Goal: Information Seeking & Learning: Stay updated

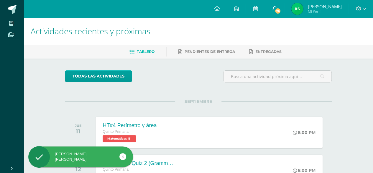
click at [278, 9] on span "26" at bounding box center [278, 11] width 6 height 6
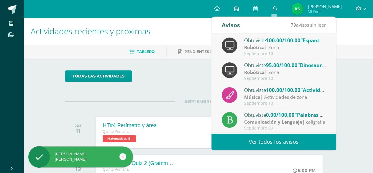
click at [278, 47] on div "Robótica | Zona" at bounding box center [285, 47] width 82 height 7
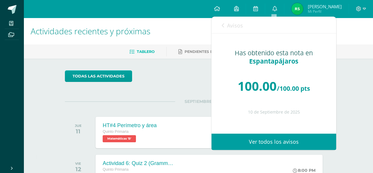
click at [218, 28] on div "Avisos 78 avisos sin leer Avisos" at bounding box center [273, 25] width 125 height 17
click at [223, 26] on icon at bounding box center [223, 25] width 2 height 5
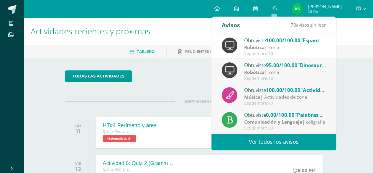
click at [282, 70] on div "Robótica | Zona" at bounding box center [285, 72] width 82 height 7
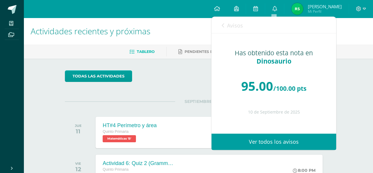
click at [223, 19] on link "Avisos" at bounding box center [232, 25] width 21 height 17
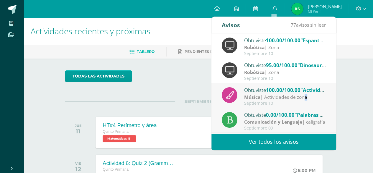
click at [264, 95] on div "Música | Actividades de zona" at bounding box center [285, 96] width 82 height 7
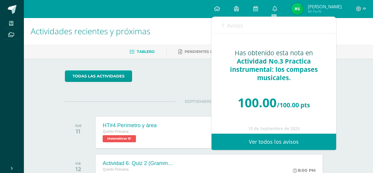
click at [221, 20] on div "Avisos 76 avisos sin leer Avisos" at bounding box center [273, 25] width 125 height 17
drag, startPoint x: 221, startPoint y: 20, endPoint x: 221, endPoint y: 26, distance: 5.6
click at [221, 26] on div "Avisos 76 avisos sin leer Avisos" at bounding box center [273, 25] width 125 height 17
click at [223, 25] on icon at bounding box center [223, 25] width 2 height 5
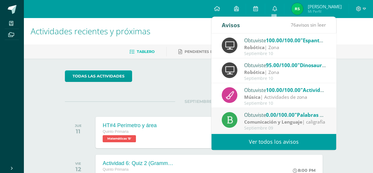
scroll to position [29, 0]
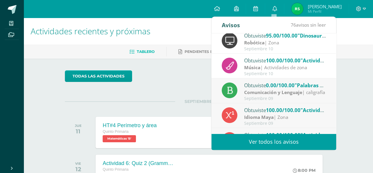
click at [288, 84] on span "0.00/100.00" at bounding box center [280, 85] width 29 height 7
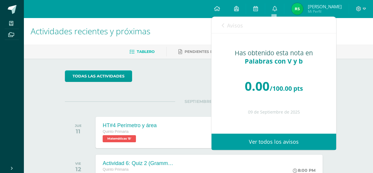
click at [223, 27] on icon at bounding box center [223, 25] width 2 height 5
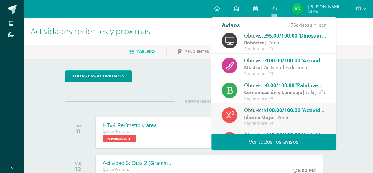
click at [280, 113] on div "Obtuviste 100.00/100.00 "Actividad no. 4 personas de mi comunidad" en Idioma Ma…" at bounding box center [285, 110] width 82 height 8
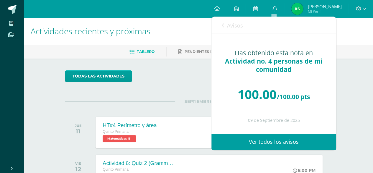
click at [223, 25] on icon at bounding box center [223, 25] width 2 height 5
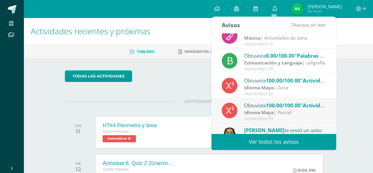
scroll to position [88, 0]
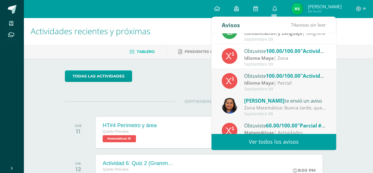
drag, startPoint x: 284, startPoint y: 82, endPoint x: 265, endPoint y: 62, distance: 27.5
click at [283, 82] on div "Idioma Maya | Parcial" at bounding box center [285, 82] width 82 height 7
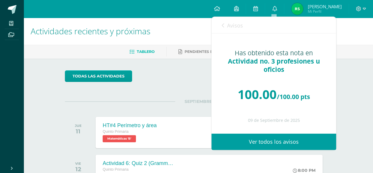
click at [222, 27] on icon at bounding box center [223, 25] width 2 height 5
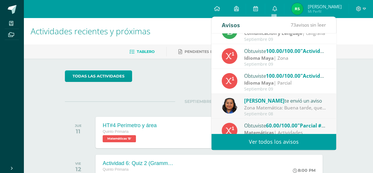
scroll to position [98, 0]
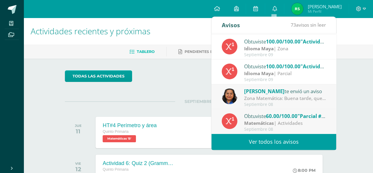
click at [293, 91] on div "Verónica Cruz te envió un aviso" at bounding box center [285, 91] width 82 height 8
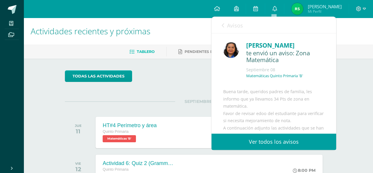
click at [223, 25] on icon at bounding box center [223, 25] width 2 height 5
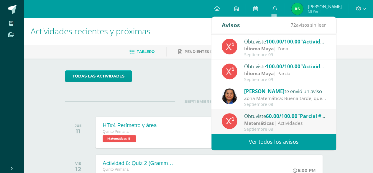
drag, startPoint x: 274, startPoint y: 120, endPoint x: 270, endPoint y: 114, distance: 6.5
click at [273, 120] on div "Matemáticas | Actividades" at bounding box center [285, 122] width 82 height 7
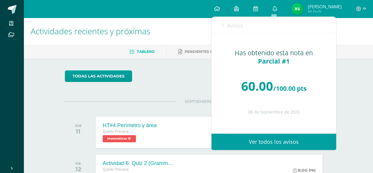
click at [223, 24] on icon at bounding box center [223, 25] width 2 height 5
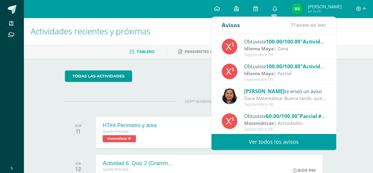
click at [285, 142] on link "Ver todos los avisos" at bounding box center [273, 141] width 125 height 16
click at [273, 10] on icon at bounding box center [274, 8] width 5 height 5
click at [274, 7] on icon at bounding box center [274, 8] width 5 height 5
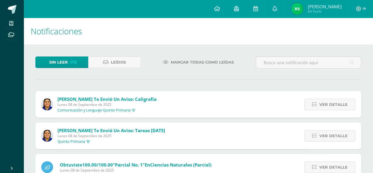
scroll to position [29, 0]
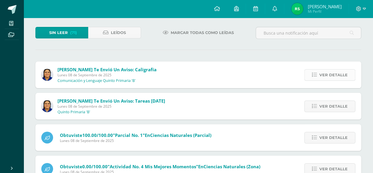
click at [325, 76] on span "Ver detalle" at bounding box center [333, 74] width 28 height 11
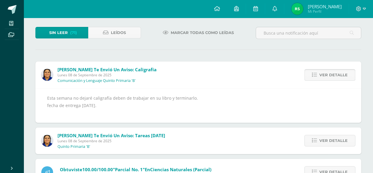
click at [326, 70] on span "Ver detalle" at bounding box center [333, 74] width 28 height 11
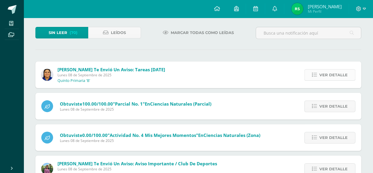
click at [327, 75] on span "Ver detalle" at bounding box center [333, 74] width 28 height 11
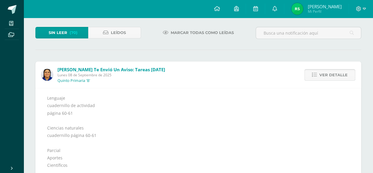
click at [327, 75] on span "Ver detalle" at bounding box center [333, 74] width 28 height 11
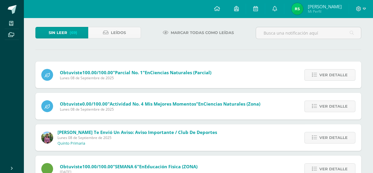
click at [327, 75] on span "Ver detalle" at bounding box center [333, 74] width 28 height 11
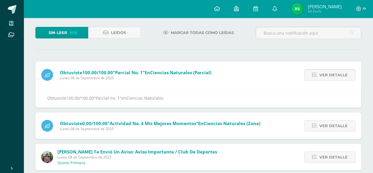
click at [327, 75] on span "Ver detalle" at bounding box center [333, 74] width 28 height 11
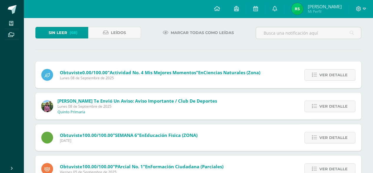
click at [327, 75] on span "Ver detalle" at bounding box center [333, 74] width 28 height 11
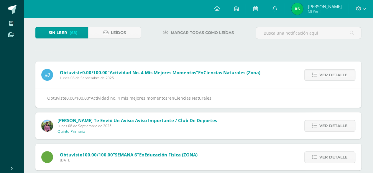
click at [327, 75] on span "Ver detalle" at bounding box center [333, 74] width 28 height 11
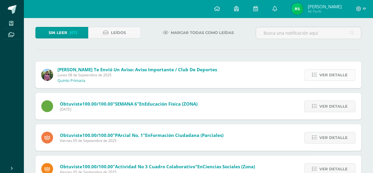
click at [331, 75] on span "Ver detalle" at bounding box center [333, 74] width 28 height 11
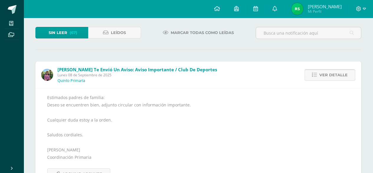
click at [331, 75] on span "Ver detalle" at bounding box center [333, 74] width 28 height 11
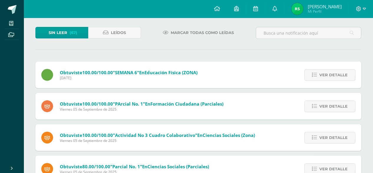
click at [331, 75] on span "Ver detalle" at bounding box center [333, 74] width 28 height 11
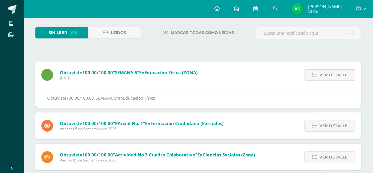
click at [322, 80] on link "Ver detalle" at bounding box center [329, 75] width 51 height 12
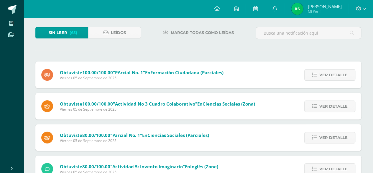
click at [322, 79] on span "Ver detalle" at bounding box center [333, 74] width 28 height 11
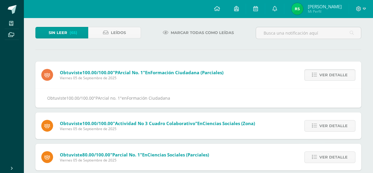
click at [322, 79] on span "Ver detalle" at bounding box center [333, 74] width 28 height 11
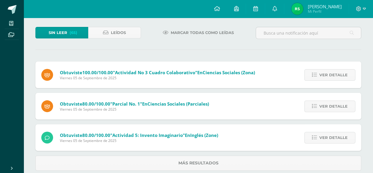
click at [322, 79] on span "Ver detalle" at bounding box center [333, 74] width 28 height 11
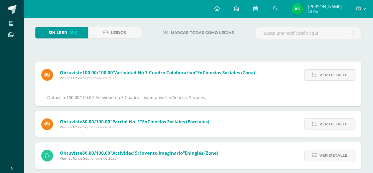
click at [322, 79] on span "Ver detalle" at bounding box center [333, 74] width 28 height 11
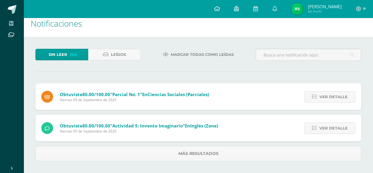
scroll to position [7, 0]
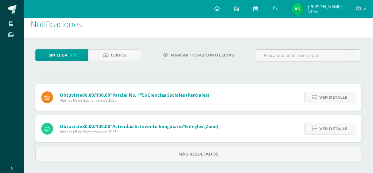
click at [322, 79] on div "Sin leer (64) Leídos Marcar todas como leídas Obtuviste 100.00/100.00 "Activida…" at bounding box center [198, 105] width 349 height 136
click at [329, 98] on div "Obtuviste 80.00/100.00 "Parcial no. 1" en Ciencias Sociales (Parciales) [DATE] …" at bounding box center [198, 123] width 326 height 78
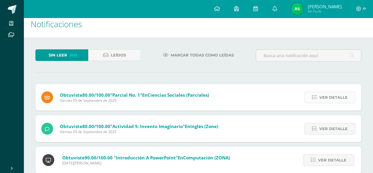
scroll to position [29, 0]
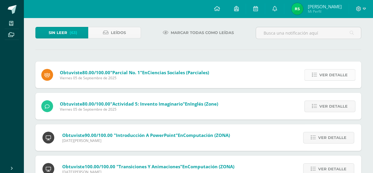
click at [330, 71] on span "Ver detalle" at bounding box center [333, 74] width 28 height 11
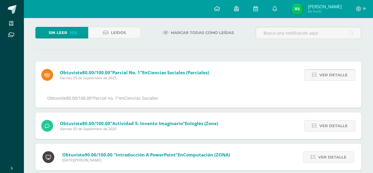
click at [330, 71] on span "Ver detalle" at bounding box center [333, 74] width 28 height 11
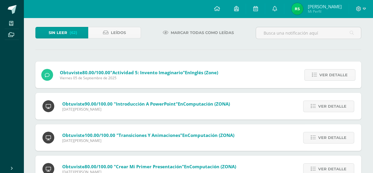
click at [330, 71] on span "Ver detalle" at bounding box center [333, 74] width 28 height 11
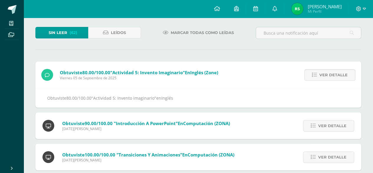
click at [330, 71] on span "Ver detalle" at bounding box center [333, 74] width 28 height 11
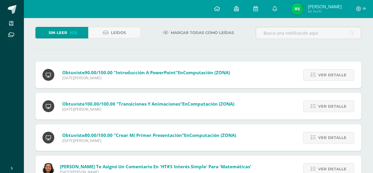
click at [330, 71] on span "Ver detalle" at bounding box center [332, 74] width 28 height 11
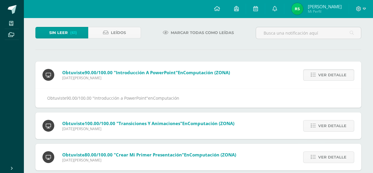
click at [330, 71] on span "Ver detalle" at bounding box center [332, 74] width 28 height 11
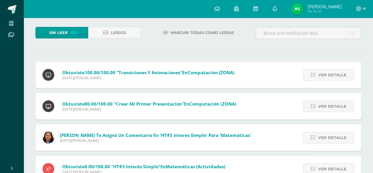
click at [330, 71] on span "Ver detalle" at bounding box center [332, 74] width 28 height 11
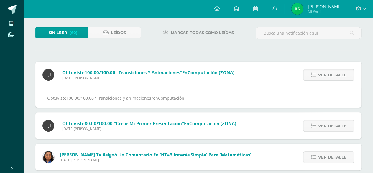
click at [330, 71] on span "Ver detalle" at bounding box center [332, 74] width 28 height 11
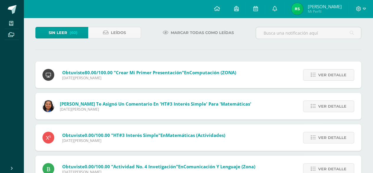
click at [330, 71] on span "Ver detalle" at bounding box center [332, 74] width 28 height 11
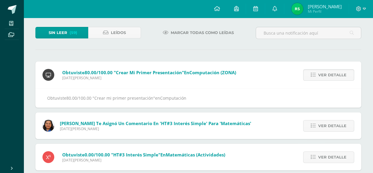
click at [330, 71] on span "Ver detalle" at bounding box center [332, 74] width 28 height 11
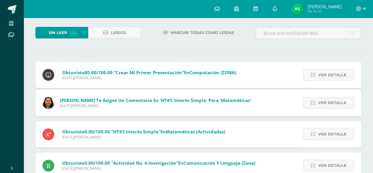
click at [330, 97] on span "Ver detalle" at bounding box center [332, 102] width 28 height 11
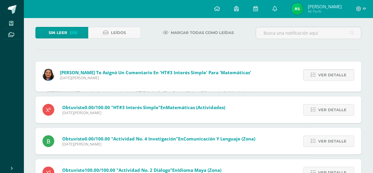
click at [330, 71] on span "Ver detalle" at bounding box center [332, 74] width 28 height 11
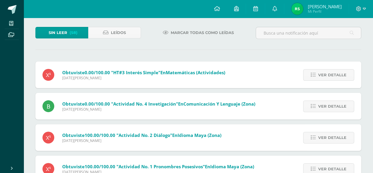
click at [330, 71] on span "Ver detalle" at bounding box center [332, 74] width 28 height 11
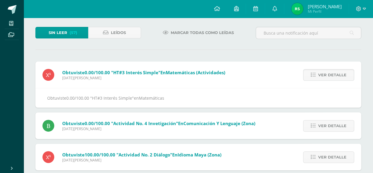
click at [330, 71] on span "Ver detalle" at bounding box center [332, 74] width 28 height 11
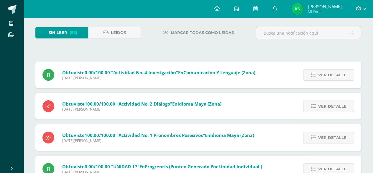
click at [330, 71] on span "Ver detalle" at bounding box center [332, 74] width 28 height 11
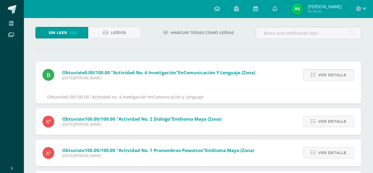
click at [330, 71] on span "Ver detalle" at bounding box center [332, 74] width 28 height 11
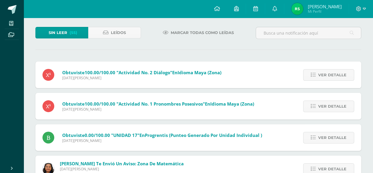
click at [330, 71] on span "Ver detalle" at bounding box center [332, 74] width 28 height 11
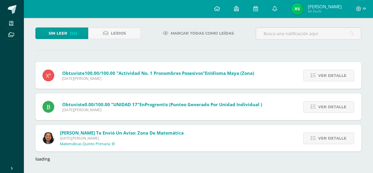
click at [330, 71] on span "Ver detalle" at bounding box center [332, 75] width 28 height 11
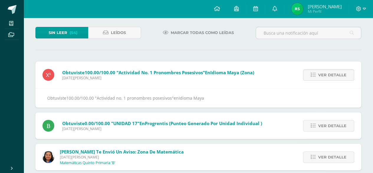
click at [330, 71] on span "Ver detalle" at bounding box center [332, 74] width 28 height 11
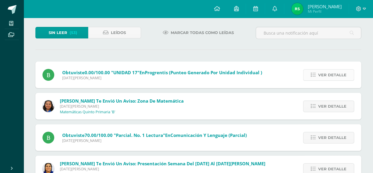
click at [320, 78] on span "Ver detalle" at bounding box center [332, 74] width 28 height 11
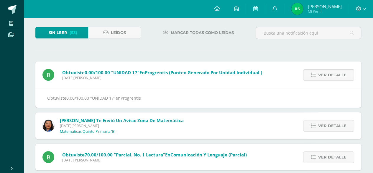
click at [320, 78] on span "Ver detalle" at bounding box center [332, 74] width 28 height 11
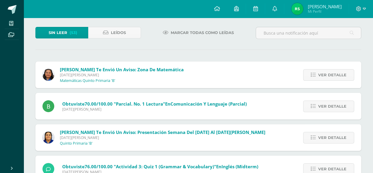
click at [320, 78] on span "Ver detalle" at bounding box center [332, 74] width 28 height 11
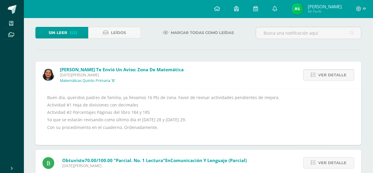
click at [320, 78] on span "Ver detalle" at bounding box center [332, 74] width 28 height 11
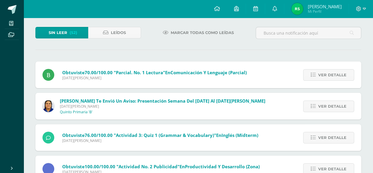
click at [320, 78] on span "Ver detalle" at bounding box center [332, 74] width 28 height 11
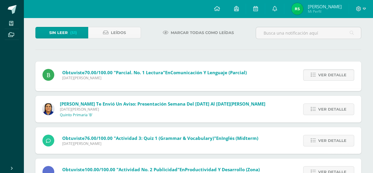
click at [320, 78] on span "Ver detalle" at bounding box center [332, 74] width 28 height 11
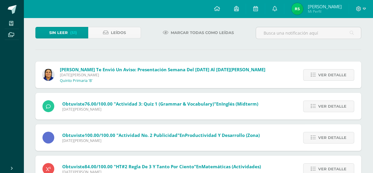
click at [320, 78] on span "Ver detalle" at bounding box center [332, 74] width 28 height 11
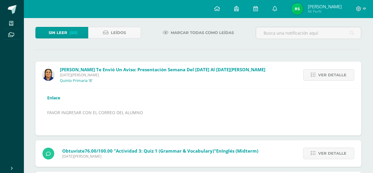
click at [320, 78] on span "Ver detalle" at bounding box center [332, 74] width 28 height 11
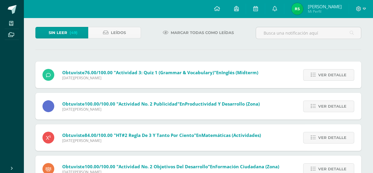
click at [320, 78] on span "Ver detalle" at bounding box center [332, 74] width 28 height 11
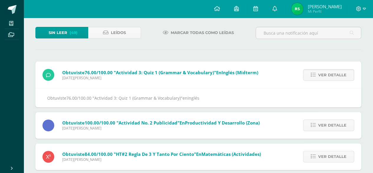
click at [320, 78] on span "Ver detalle" at bounding box center [332, 74] width 28 height 11
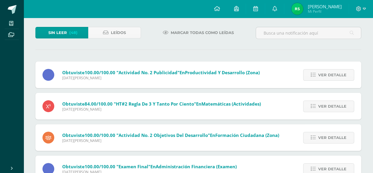
click at [320, 78] on span "Ver detalle" at bounding box center [332, 74] width 28 height 11
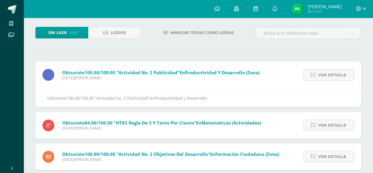
click at [320, 78] on span "Ver detalle" at bounding box center [332, 74] width 28 height 11
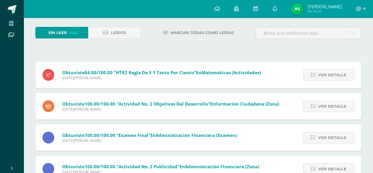
click at [320, 78] on span "Ver detalle" at bounding box center [332, 74] width 28 height 11
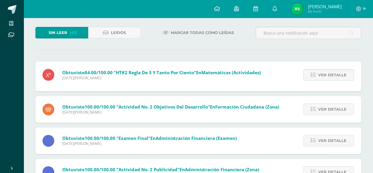
click at [320, 78] on span "Ver detalle" at bounding box center [332, 74] width 28 height 11
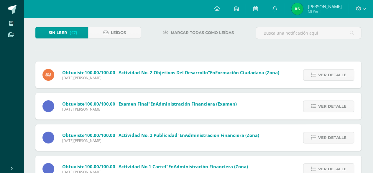
click at [320, 78] on span "Ver detalle" at bounding box center [332, 74] width 28 height 11
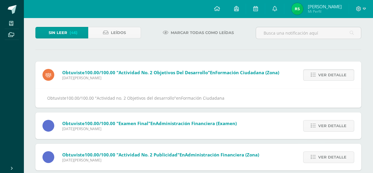
click at [320, 78] on span "Ver detalle" at bounding box center [332, 74] width 28 height 11
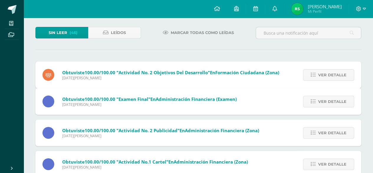
click at [320, 78] on div "Obtuviste 100.00/100.00 "Actividad no. 2 Objetivos del desarrollo" en Formación…" at bounding box center [198, 139] width 326 height 157
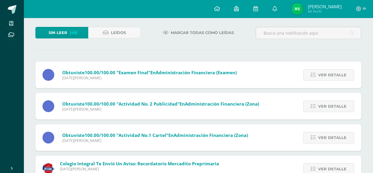
click at [320, 78] on span "Ver detalle" at bounding box center [332, 74] width 28 height 11
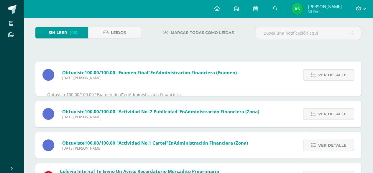
click at [320, 78] on span "Ver detalle" at bounding box center [332, 74] width 28 height 11
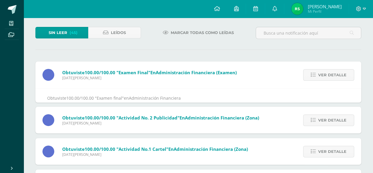
click at [320, 78] on span "Ver detalle" at bounding box center [332, 74] width 28 height 11
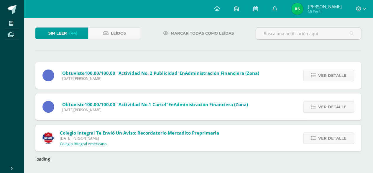
click at [320, 78] on span "Ver detalle" at bounding box center [332, 75] width 28 height 11
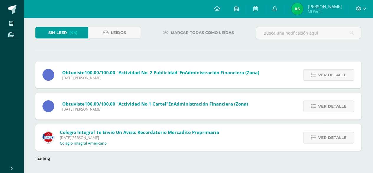
click at [320, 78] on span "Ver detalle" at bounding box center [332, 74] width 28 height 11
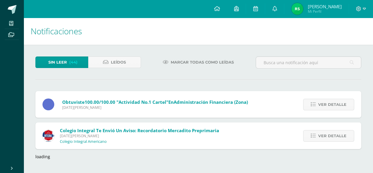
scroll to position [0, 0]
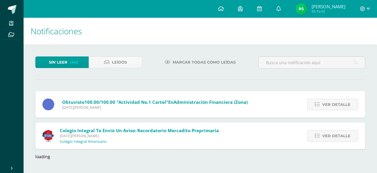
click at [320, 78] on div "Sin leer (44) Leídos Marcar todas como leídas Obtuviste 100.00/100.00 "Activida…" at bounding box center [201, 108] width 354 height 126
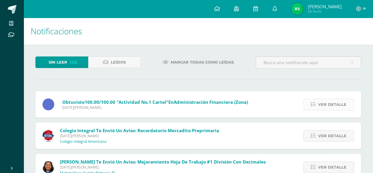
click at [326, 105] on span "Ver detalle" at bounding box center [332, 104] width 28 height 11
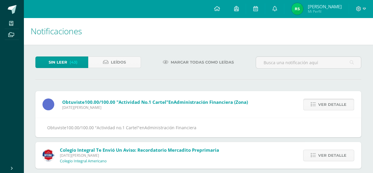
click at [326, 101] on span "Ver detalle" at bounding box center [332, 104] width 28 height 11
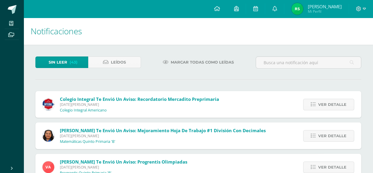
click at [327, 101] on span "Ver detalle" at bounding box center [332, 104] width 28 height 11
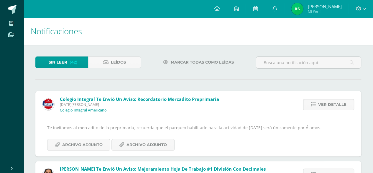
click at [327, 101] on span "Ver detalle" at bounding box center [332, 104] width 28 height 11
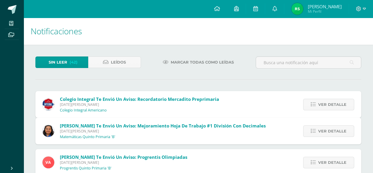
click at [327, 101] on span "Ver detalle" at bounding box center [332, 104] width 28 height 11
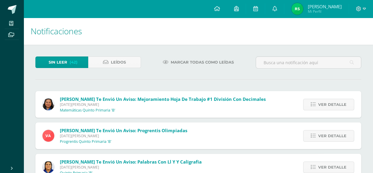
click at [327, 101] on span "Ver detalle" at bounding box center [332, 104] width 28 height 11
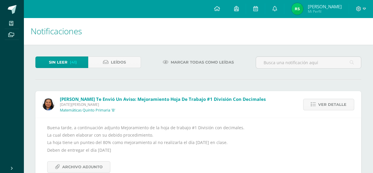
click at [327, 101] on span "Ver detalle" at bounding box center [332, 104] width 28 height 11
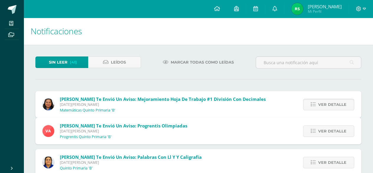
click at [327, 125] on span "Ver detalle" at bounding box center [332, 130] width 28 height 11
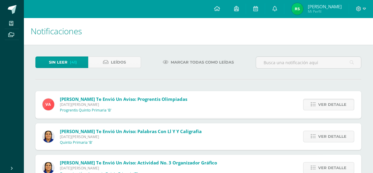
click at [327, 101] on span "Ver detalle" at bounding box center [332, 104] width 28 height 11
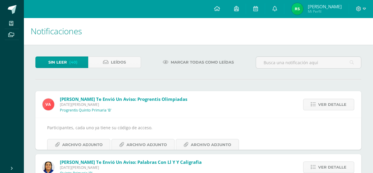
click at [327, 101] on span "Ver detalle" at bounding box center [332, 104] width 28 height 11
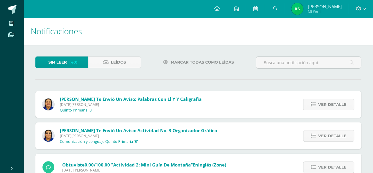
click at [327, 101] on span "Ver detalle" at bounding box center [332, 104] width 28 height 11
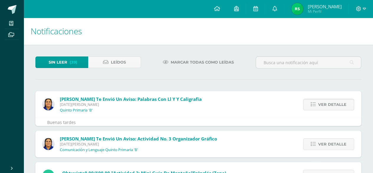
click at [327, 101] on span "Ver detalle" at bounding box center [332, 104] width 28 height 11
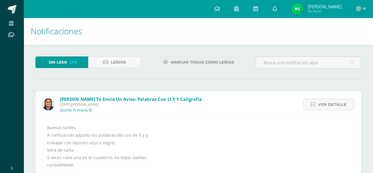
click at [327, 101] on span "Ver detalle" at bounding box center [332, 104] width 28 height 11
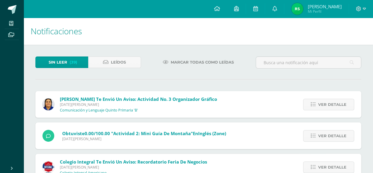
click at [327, 101] on span "Ver detalle" at bounding box center [332, 104] width 28 height 11
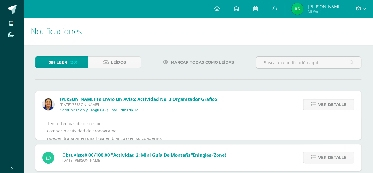
click at [327, 101] on span "Ver detalle" at bounding box center [332, 104] width 28 height 11
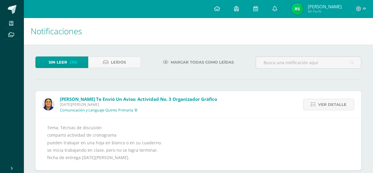
click at [327, 101] on span "Ver detalle" at bounding box center [332, 104] width 28 height 11
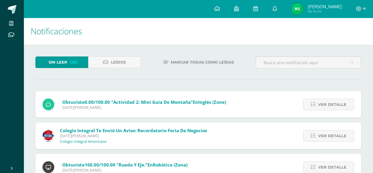
click at [327, 101] on span "Ver detalle" at bounding box center [332, 104] width 28 height 11
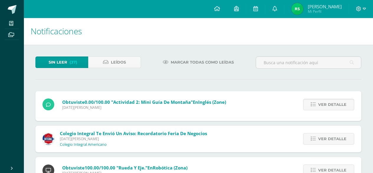
click at [327, 101] on span "Ver detalle" at bounding box center [332, 104] width 28 height 11
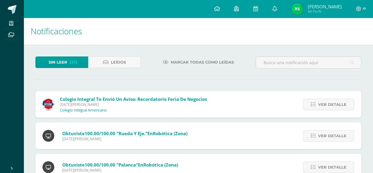
click at [327, 101] on span "Ver detalle" at bounding box center [332, 104] width 28 height 11
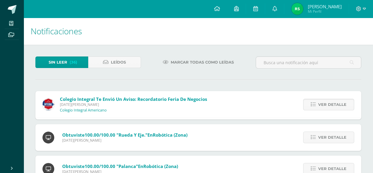
click at [327, 101] on span "Ver detalle" at bounding box center [332, 104] width 28 height 11
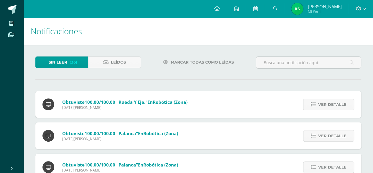
click at [327, 101] on span "Ver detalle" at bounding box center [332, 104] width 28 height 11
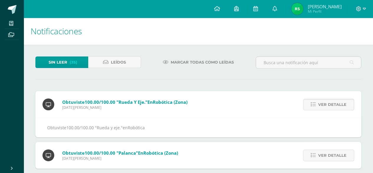
click at [327, 101] on span "Ver detalle" at bounding box center [332, 104] width 28 height 11
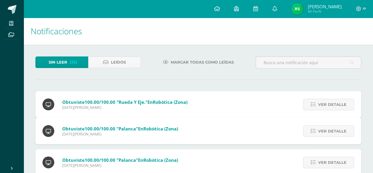
click at [327, 101] on span "Ver detalle" at bounding box center [332, 104] width 28 height 11
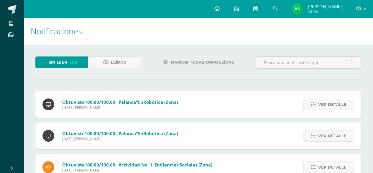
click at [327, 101] on span "Ver detalle" at bounding box center [332, 104] width 28 height 11
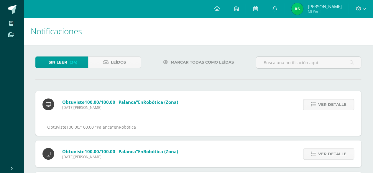
click at [327, 101] on span "Ver detalle" at bounding box center [332, 104] width 28 height 11
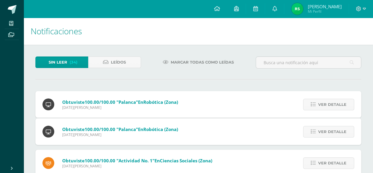
click at [327, 101] on span "Ver detalle" at bounding box center [332, 104] width 28 height 11
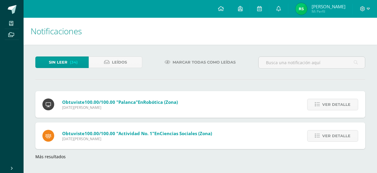
click at [327, 101] on span "Ver detalle" at bounding box center [337, 104] width 28 height 11
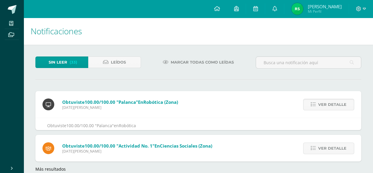
click at [327, 101] on span "Ver detalle" at bounding box center [332, 104] width 28 height 11
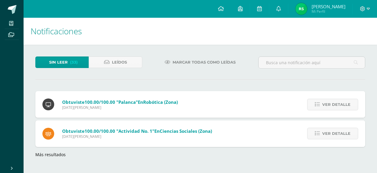
click at [327, 101] on div "Obtuviste 100.00/100.00 "Palanca" en Robótica (Zona) [DATE][PERSON_NAME] Ver de…" at bounding box center [200, 124] width 330 height 66
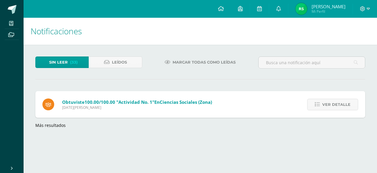
click at [327, 101] on span "Ver detalle" at bounding box center [337, 104] width 28 height 11
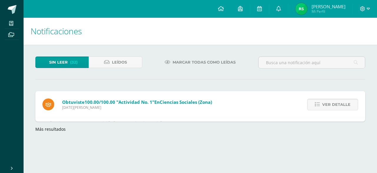
click at [327, 101] on span "Ver detalle" at bounding box center [337, 104] width 28 height 11
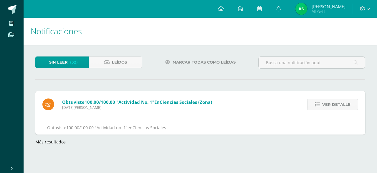
click at [327, 101] on div "Sin leer (32) Leídos Marcar todas como leídas Obtuviste 100.00/100.00 "Activida…" at bounding box center [201, 100] width 354 height 111
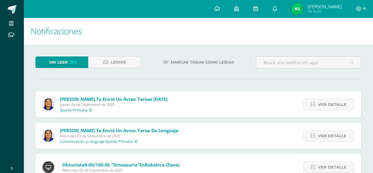
scroll to position [29, 0]
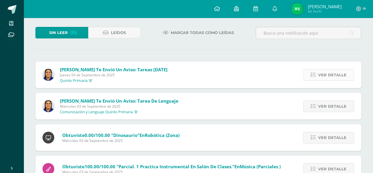
click at [313, 70] on link "Ver detalle" at bounding box center [328, 75] width 51 height 12
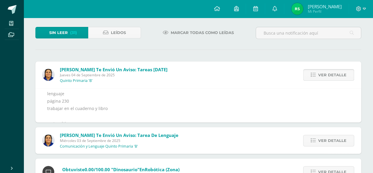
click at [313, 70] on link "Ver detalle" at bounding box center [328, 75] width 51 height 12
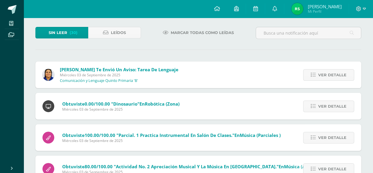
click at [313, 70] on link "Ver detalle" at bounding box center [328, 75] width 51 height 12
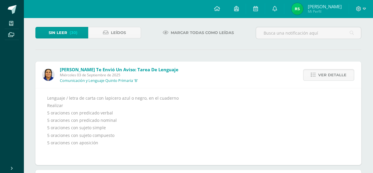
click at [313, 70] on link "Ver detalle" at bounding box center [328, 75] width 51 height 12
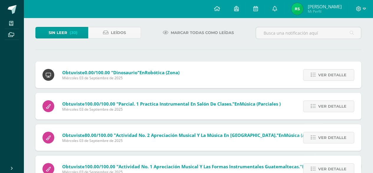
click at [313, 70] on link "Ver detalle" at bounding box center [328, 75] width 51 height 12
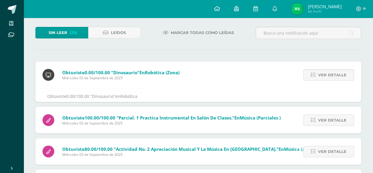
click at [313, 70] on link "Ver detalle" at bounding box center [328, 75] width 51 height 12
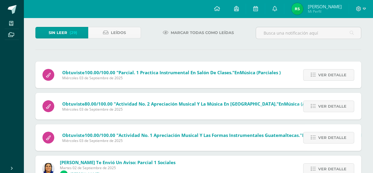
click at [313, 70] on link "Ver detalle" at bounding box center [328, 75] width 51 height 12
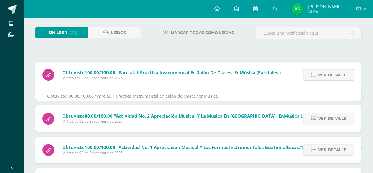
drag, startPoint x: 313, startPoint y: 70, endPoint x: 313, endPoint y: 76, distance: 5.3
click at [313, 76] on link "Ver detalle" at bounding box center [328, 75] width 51 height 12
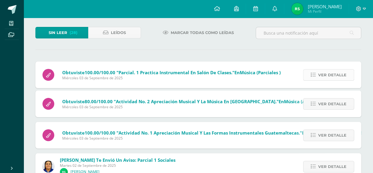
click at [313, 76] on icon at bounding box center [313, 74] width 5 height 5
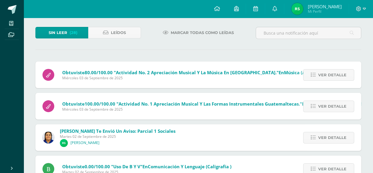
click at [313, 76] on icon at bounding box center [313, 74] width 5 height 5
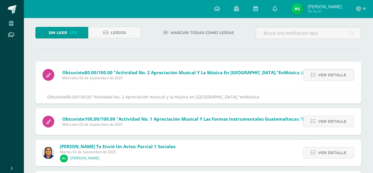
click at [313, 76] on icon at bounding box center [313, 74] width 5 height 5
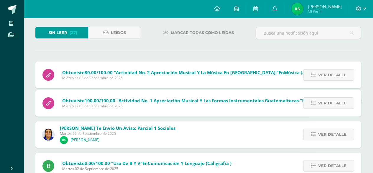
click at [313, 76] on icon at bounding box center [313, 74] width 5 height 5
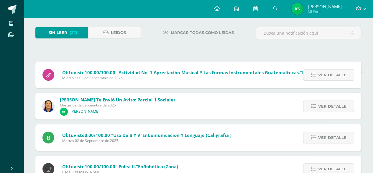
click at [313, 76] on icon at bounding box center [313, 74] width 5 height 5
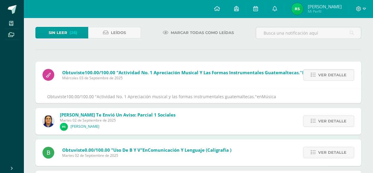
click at [313, 76] on icon at bounding box center [313, 74] width 5 height 5
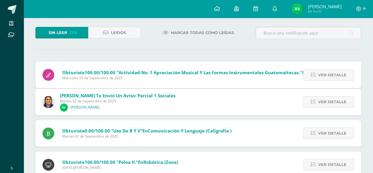
click at [313, 76] on div "Obtuviste 100.00/100.00 "Actividad No. 1 Apreciación musical y las formas instr…" at bounding box center [198, 140] width 326 height 158
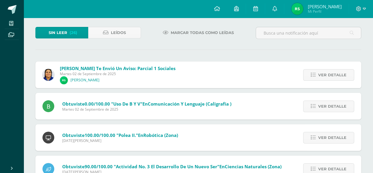
click at [313, 76] on icon at bounding box center [313, 74] width 5 height 5
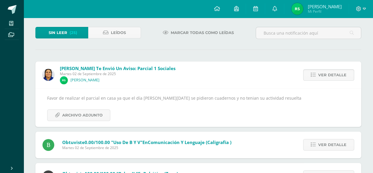
click at [313, 76] on icon at bounding box center [313, 74] width 5 height 5
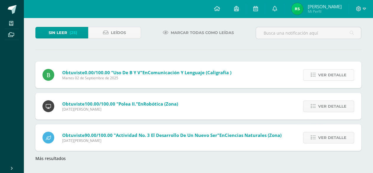
click at [317, 75] on link "Ver detalle" at bounding box center [328, 75] width 51 height 12
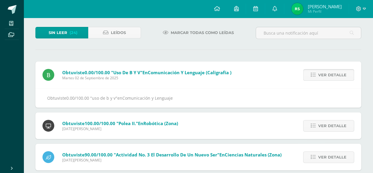
click at [317, 75] on link "Ver detalle" at bounding box center [328, 75] width 51 height 12
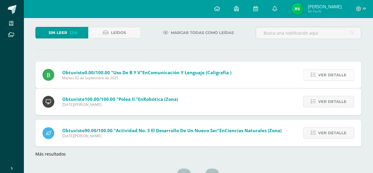
click at [317, 75] on link "Ver detalle" at bounding box center [328, 75] width 51 height 12
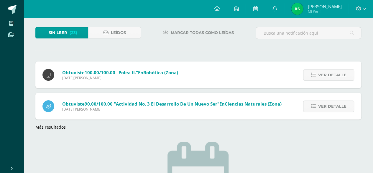
click at [317, 75] on link "Ver detalle" at bounding box center [328, 75] width 51 height 12
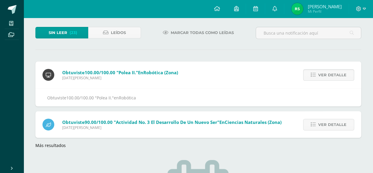
click at [317, 75] on link "Ver detalle" at bounding box center [328, 75] width 51 height 12
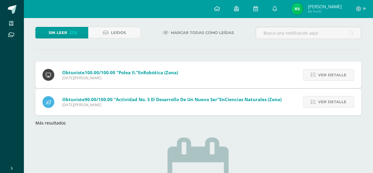
click at [317, 75] on div "Obtuviste 100.00/100.00 "Polea II." en Robótica (Zona) [DATE][PERSON_NAME] Ver …" at bounding box center [198, 93] width 326 height 64
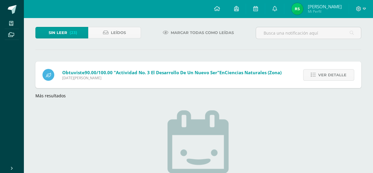
click at [317, 75] on link "Ver detalle" at bounding box center [328, 75] width 51 height 12
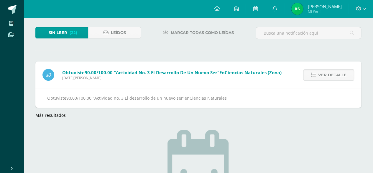
click at [317, 75] on link "Ver detalle" at bounding box center [328, 75] width 51 height 12
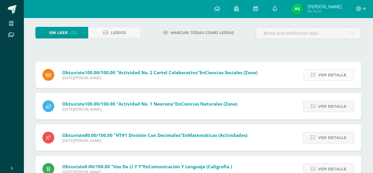
click at [331, 72] on span "Ver detalle" at bounding box center [332, 74] width 28 height 11
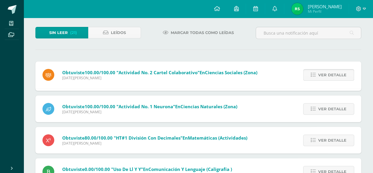
click at [331, 72] on span "Ver detalle" at bounding box center [332, 74] width 28 height 11
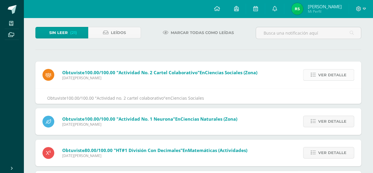
click at [331, 72] on span "Ver detalle" at bounding box center [332, 74] width 28 height 11
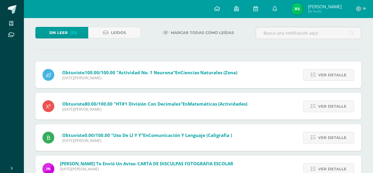
click at [331, 72] on span "Ver detalle" at bounding box center [332, 74] width 28 height 11
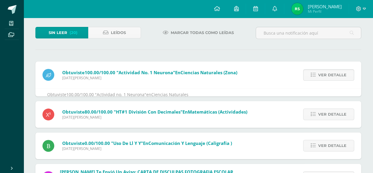
click at [331, 72] on span "Ver detalle" at bounding box center [332, 74] width 28 height 11
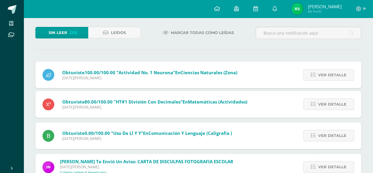
click at [331, 72] on span "Ver detalle" at bounding box center [332, 74] width 28 height 11
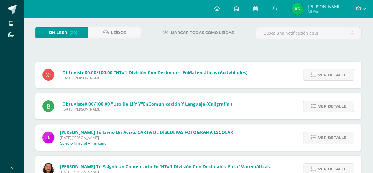
click at [331, 72] on span "Ver detalle" at bounding box center [332, 74] width 28 height 11
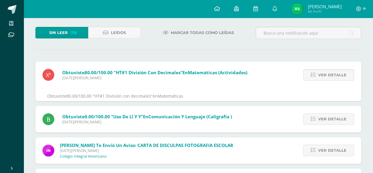
click at [331, 72] on span "Ver detalle" at bounding box center [332, 74] width 28 height 11
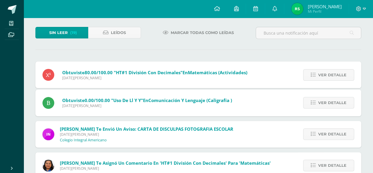
click at [331, 72] on span "Ver detalle" at bounding box center [332, 74] width 28 height 11
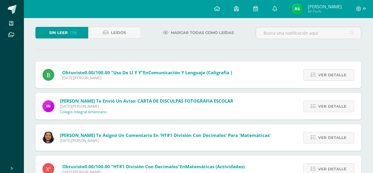
click at [331, 72] on span "Ver detalle" at bounding box center [332, 74] width 28 height 11
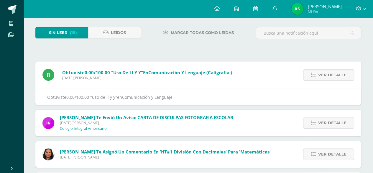
click at [331, 72] on span "Ver detalle" at bounding box center [332, 74] width 28 height 11
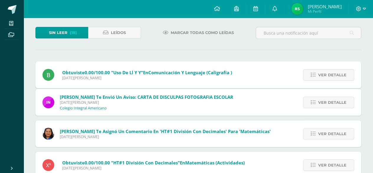
click at [331, 97] on span "Ver detalle" at bounding box center [332, 102] width 28 height 11
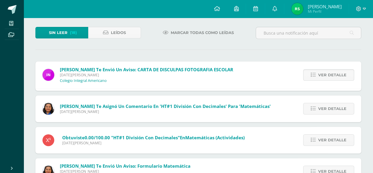
click at [331, 72] on span "Ver detalle" at bounding box center [332, 74] width 28 height 11
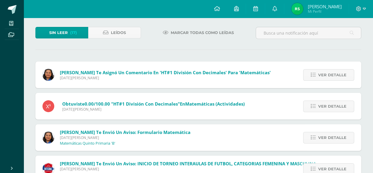
click at [331, 72] on span "Ver detalle" at bounding box center [332, 74] width 28 height 11
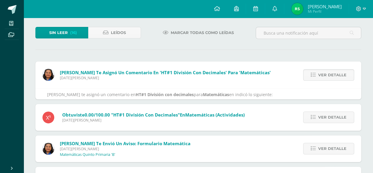
click at [331, 72] on span "Ver detalle" at bounding box center [332, 74] width 28 height 11
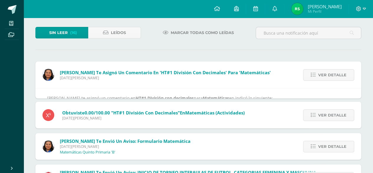
click at [331, 72] on span "Ver detalle" at bounding box center [332, 74] width 28 height 11
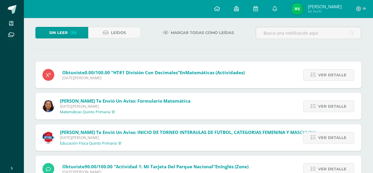
click at [331, 72] on span "Ver detalle" at bounding box center [332, 74] width 28 height 11
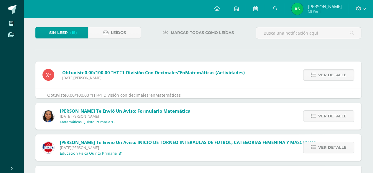
click at [331, 72] on span "Ver detalle" at bounding box center [332, 74] width 28 height 11
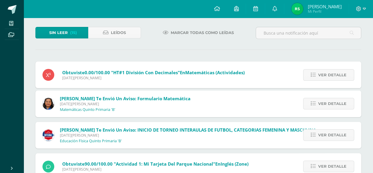
click at [331, 72] on span "Ver detalle" at bounding box center [332, 74] width 28 height 11
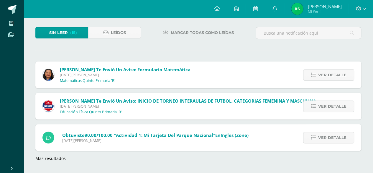
click at [331, 72] on span "Ver detalle" at bounding box center [332, 74] width 28 height 11
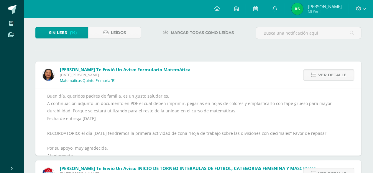
click at [331, 72] on span "Ver detalle" at bounding box center [332, 74] width 28 height 11
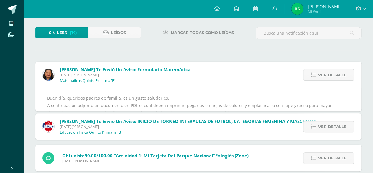
click at [331, 72] on div "[PERSON_NAME] te envió un aviso: Formulario Matemática [DATE][PERSON_NAME] Mate…" at bounding box center [198, 121] width 326 height 120
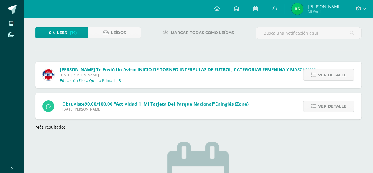
click at [331, 72] on span "Ver detalle" at bounding box center [332, 74] width 28 height 11
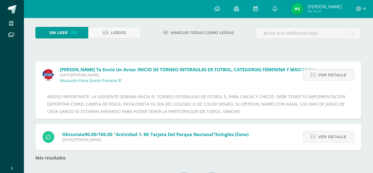
click at [331, 72] on span "Ver detalle" at bounding box center [332, 74] width 28 height 11
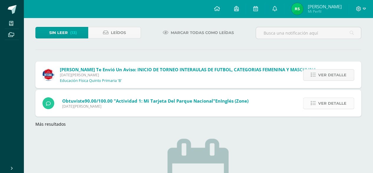
click at [332, 72] on div "[PERSON_NAME] te envió un aviso: INICIO DE TORNEO INTERAULAS DE FUTBOL, CATEGOR…" at bounding box center [198, 93] width 326 height 65
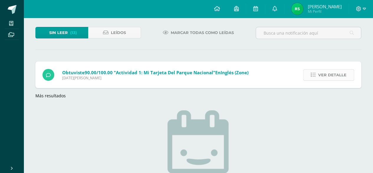
click at [332, 72] on span "Ver detalle" at bounding box center [332, 74] width 28 height 11
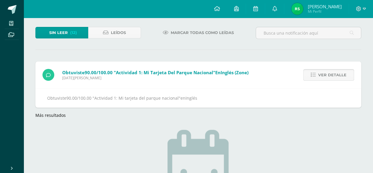
click at [332, 72] on span "Ver detalle" at bounding box center [332, 74] width 28 height 11
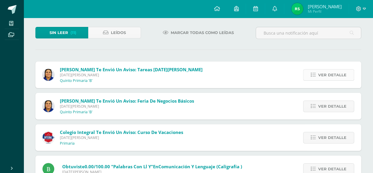
click at [341, 74] on span "Ver detalle" at bounding box center [332, 74] width 28 height 11
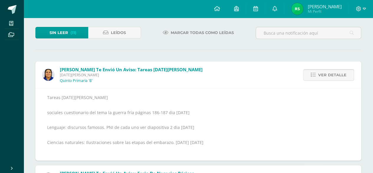
click at [341, 74] on span "Ver detalle" at bounding box center [332, 74] width 28 height 11
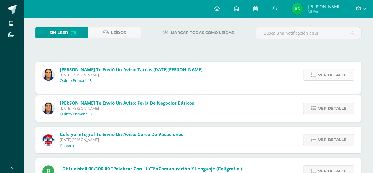
click at [341, 74] on span "Ver detalle" at bounding box center [332, 74] width 28 height 11
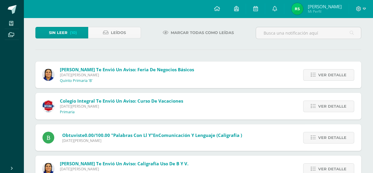
click at [341, 74] on span "Ver detalle" at bounding box center [332, 74] width 28 height 11
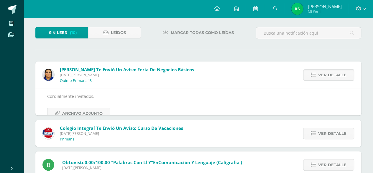
click at [341, 74] on span "Ver detalle" at bounding box center [332, 74] width 28 height 11
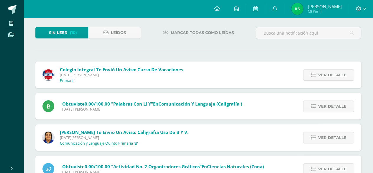
click at [341, 74] on span "Ver detalle" at bounding box center [332, 74] width 28 height 11
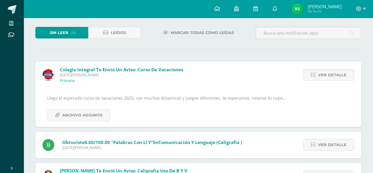
click at [341, 74] on span "Ver detalle" at bounding box center [332, 74] width 28 height 11
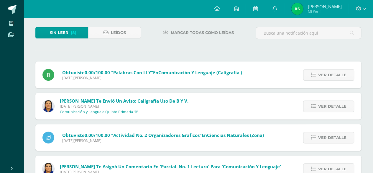
click at [341, 74] on span "Ver detalle" at bounding box center [332, 74] width 28 height 11
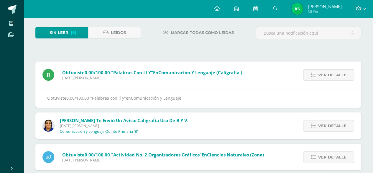
click at [341, 74] on span "Ver detalle" at bounding box center [332, 74] width 28 height 11
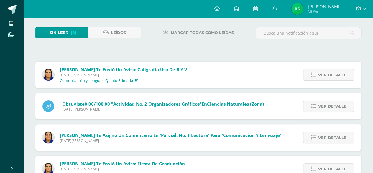
click at [341, 74] on span "Ver detalle" at bounding box center [332, 74] width 28 height 11
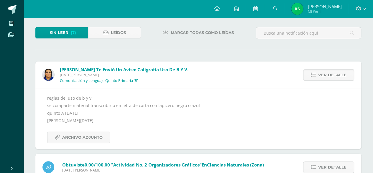
click at [341, 74] on span "Ver detalle" at bounding box center [332, 74] width 28 height 11
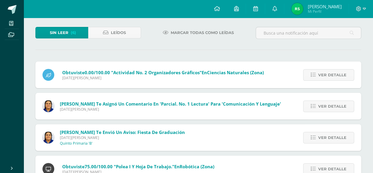
click at [341, 74] on span "Ver detalle" at bounding box center [332, 74] width 28 height 11
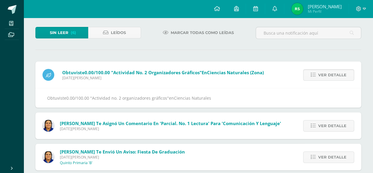
click at [341, 74] on span "Ver detalle" at bounding box center [332, 74] width 28 height 11
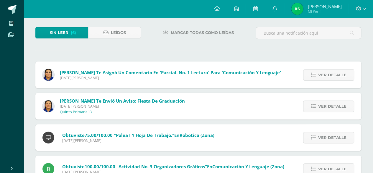
click at [341, 74] on span "Ver detalle" at bounding box center [332, 74] width 28 height 11
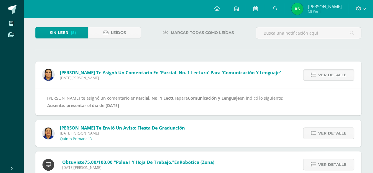
click at [341, 74] on span "Ver detalle" at bounding box center [332, 74] width 28 height 11
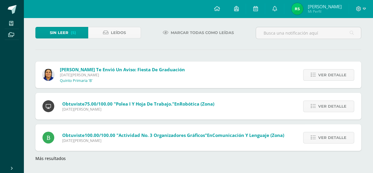
click at [341, 74] on span "Ver detalle" at bounding box center [332, 74] width 28 height 11
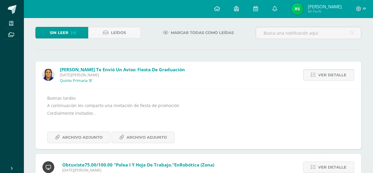
click at [341, 74] on span "Ver detalle" at bounding box center [332, 74] width 28 height 11
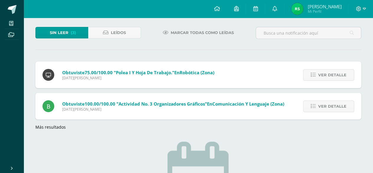
click at [341, 74] on span "Ver detalle" at bounding box center [332, 74] width 28 height 11
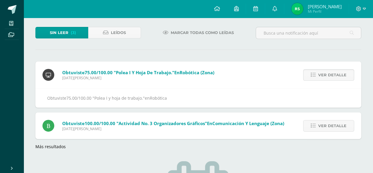
click at [341, 74] on span "Ver detalle" at bounding box center [332, 74] width 28 height 11
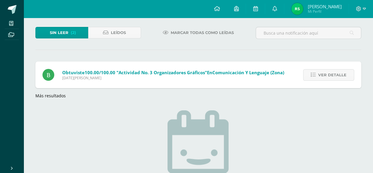
click at [341, 74] on span "Ver detalle" at bounding box center [332, 74] width 28 height 11
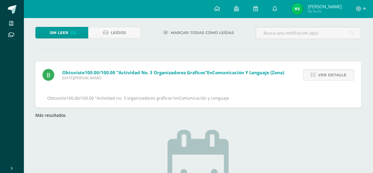
click at [341, 74] on span "Ver detalle" at bounding box center [332, 74] width 28 height 11
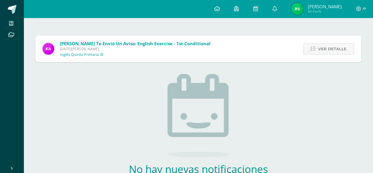
scroll to position [26, 0]
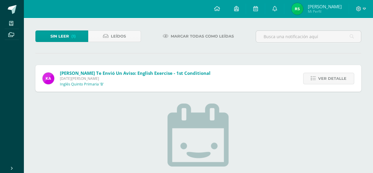
click at [344, 80] on span "Ver detalle" at bounding box center [332, 78] width 28 height 11
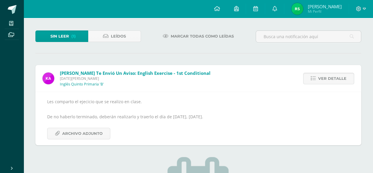
click at [344, 80] on span "Ver detalle" at bounding box center [332, 78] width 28 height 11
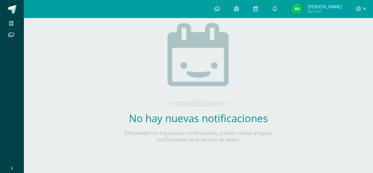
scroll to position [0, 0]
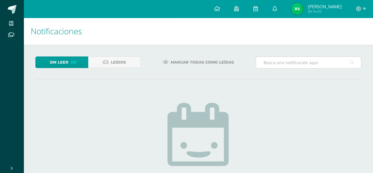
click at [332, 62] on input "text" at bounding box center [308, 63] width 105 height 12
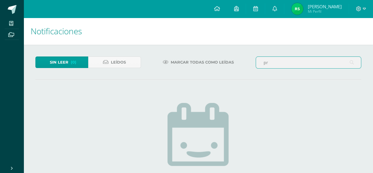
type input "p"
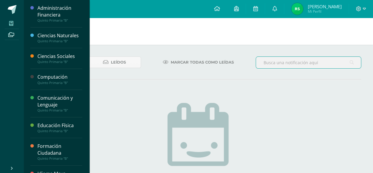
click at [8, 23] on span at bounding box center [11, 23] width 13 height 8
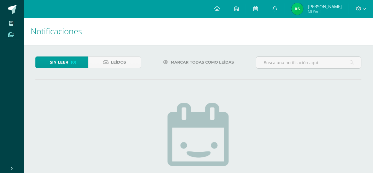
click at [13, 33] on icon at bounding box center [11, 34] width 6 height 5
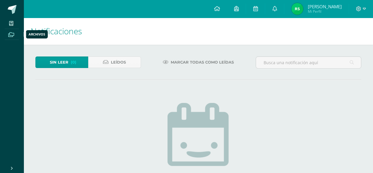
click at [13, 33] on icon at bounding box center [11, 34] width 6 height 5
